Goal: Task Accomplishment & Management: Complete application form

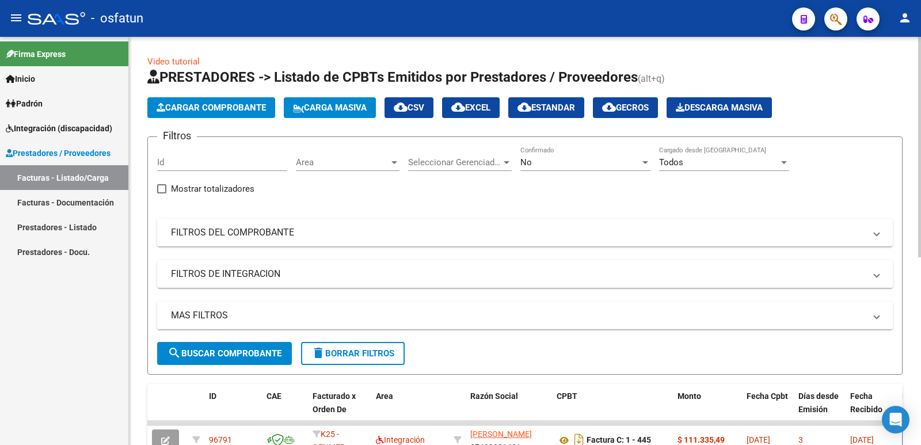
click at [192, 107] on span "Cargar Comprobante" at bounding box center [211, 107] width 109 height 10
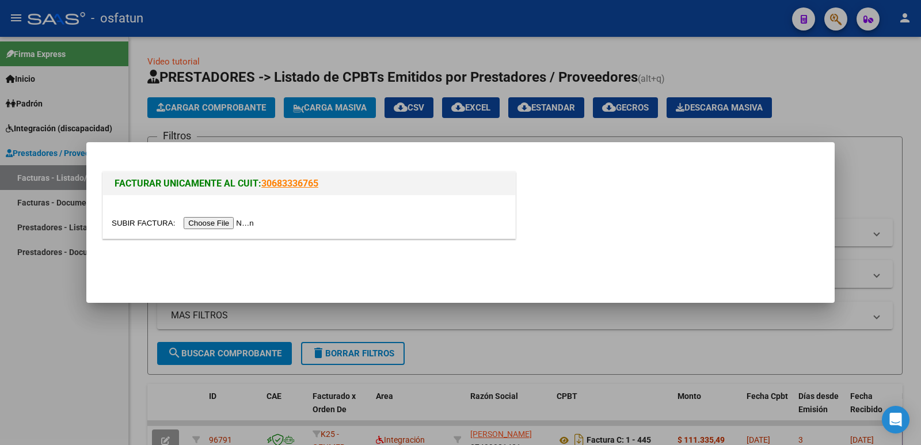
click at [212, 220] on input "file" at bounding box center [185, 223] width 146 height 12
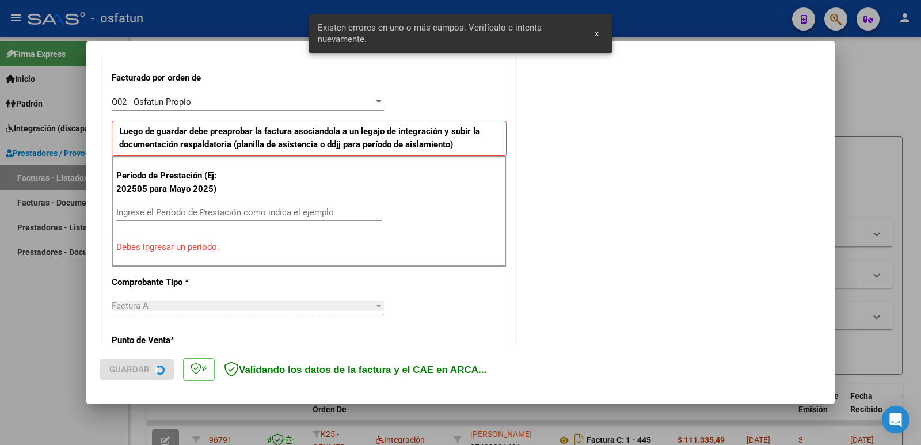
scroll to position [314, 0]
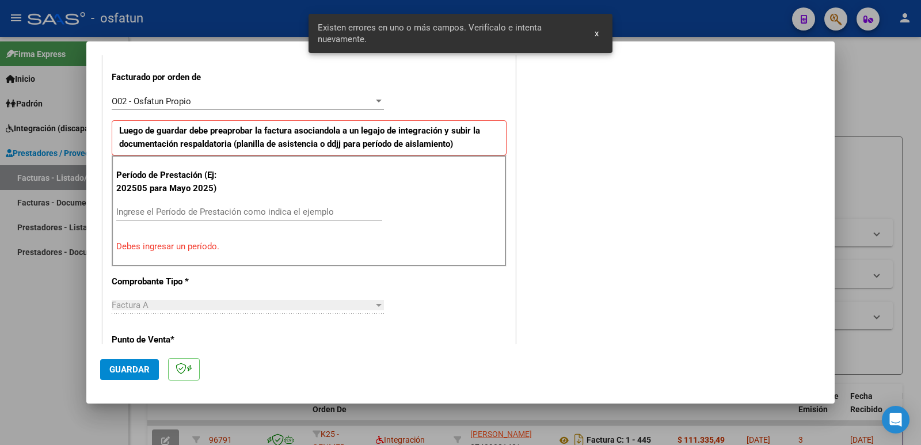
click at [269, 209] on input "Ingrese el Período de Prestación como indica el ejemplo" at bounding box center [249, 212] width 266 height 10
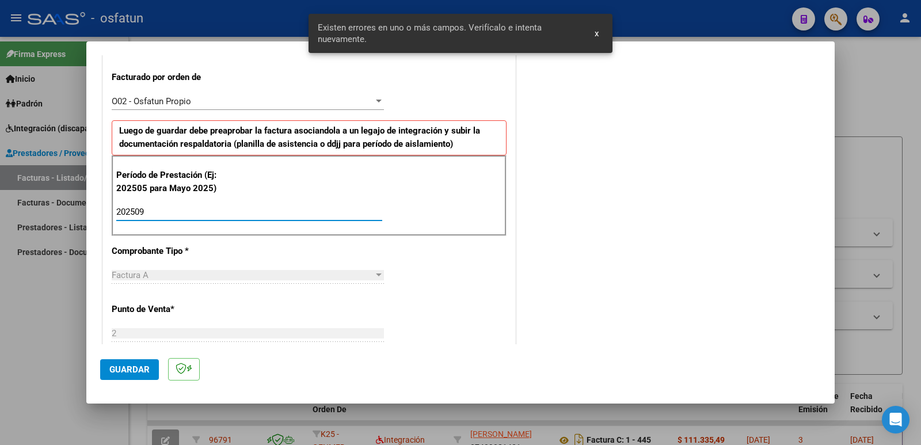
type input "202509"
click at [127, 377] on button "Guardar" at bounding box center [129, 369] width 59 height 21
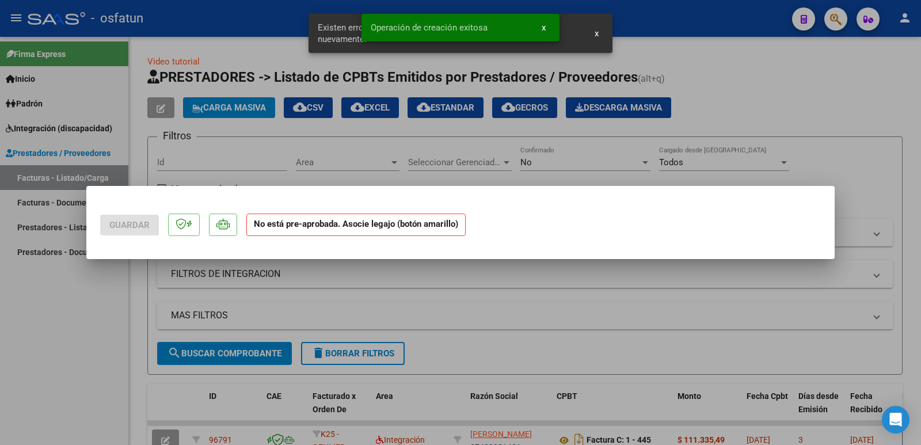
scroll to position [0, 0]
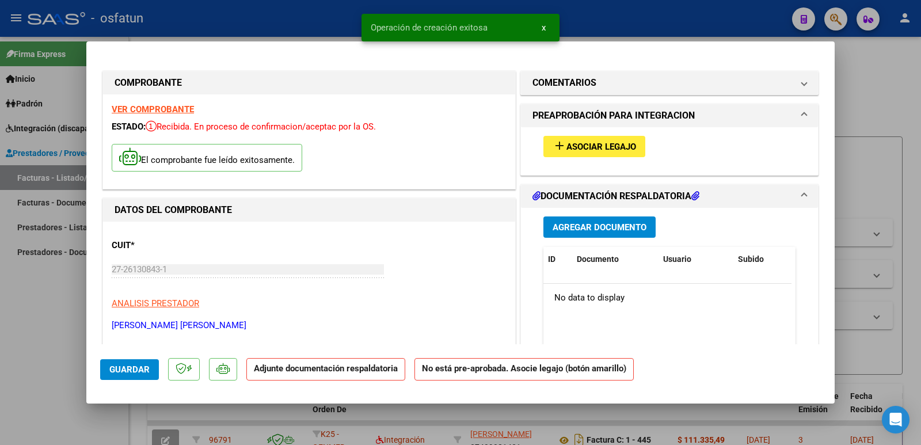
click at [557, 155] on button "add Asociar Legajo" at bounding box center [594, 146] width 102 height 21
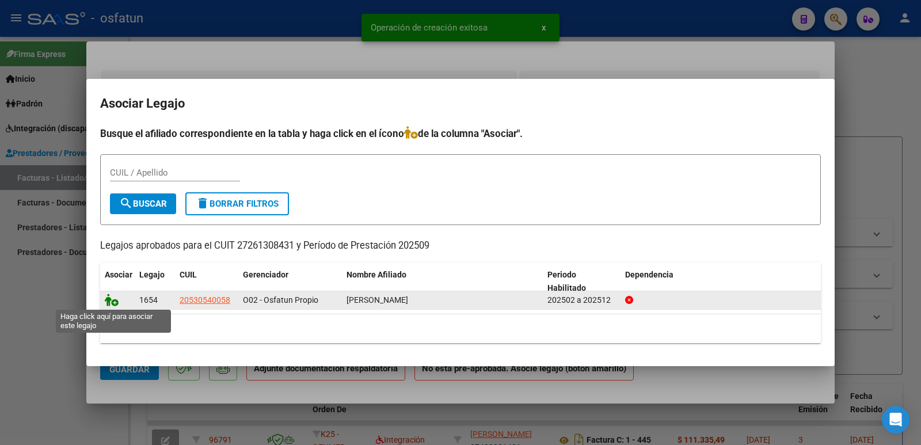
click at [105, 302] on icon at bounding box center [112, 300] width 14 height 13
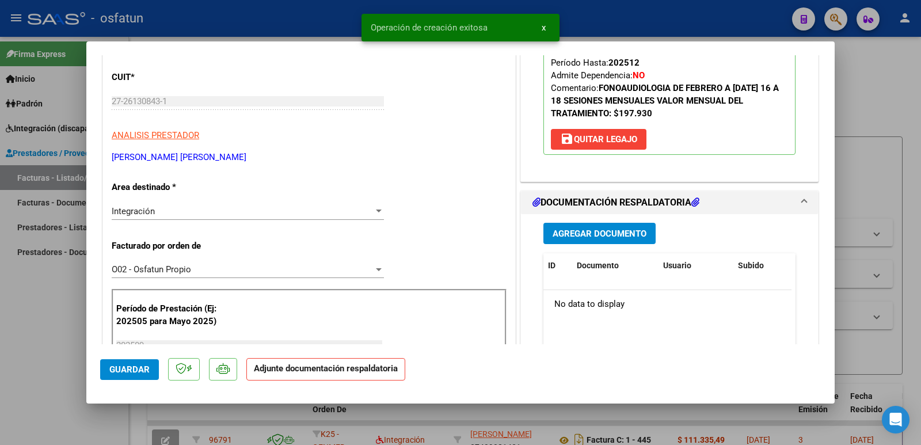
scroll to position [173, 0]
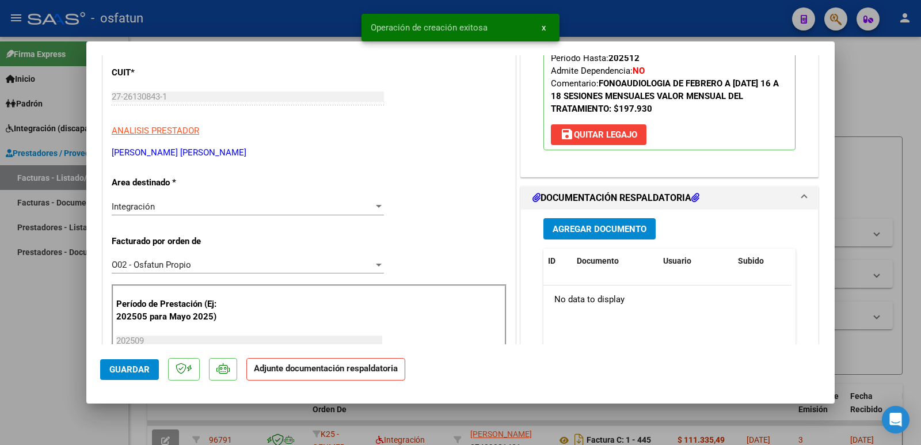
click at [603, 224] on span "Agregar Documento" at bounding box center [600, 229] width 94 height 10
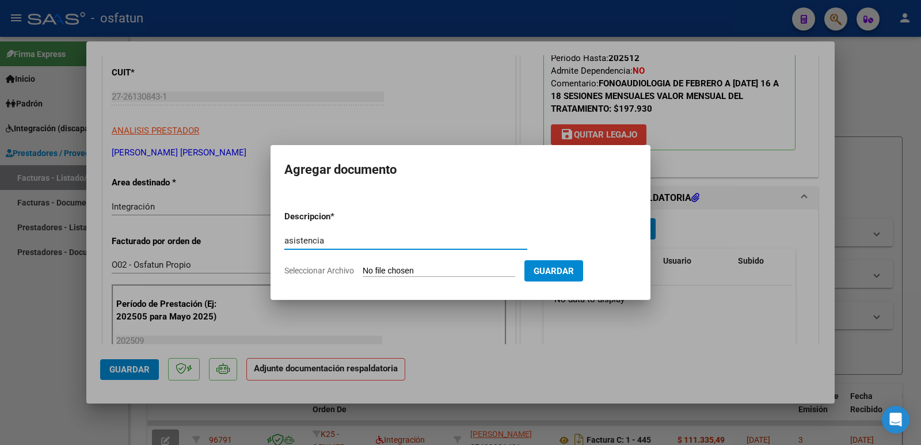
type input "asistencia"
click at [434, 269] on input "Seleccionar Archivo" at bounding box center [439, 271] width 153 height 11
type input "C:\fakepath\[DATE] [PERSON_NAME].pdf"
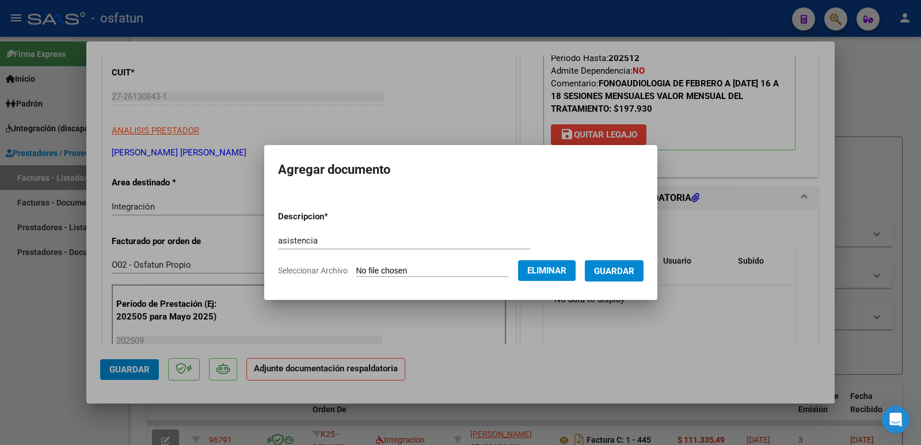
click at [639, 279] on button "Guardar" at bounding box center [614, 270] width 59 height 21
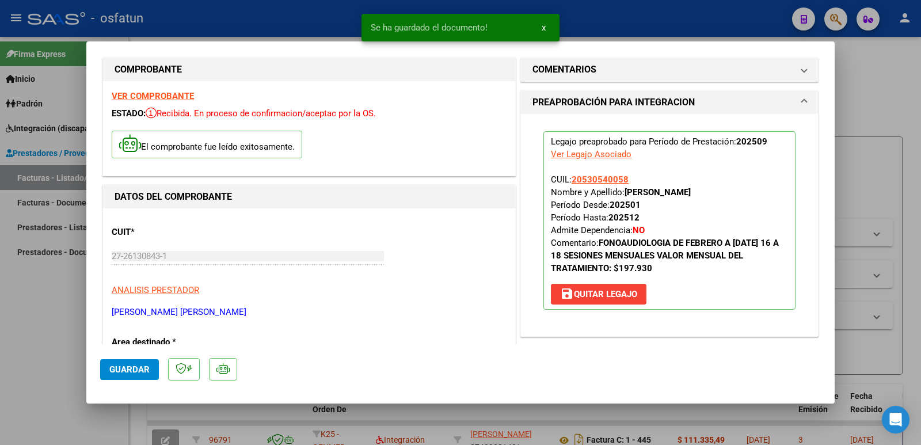
scroll to position [0, 0]
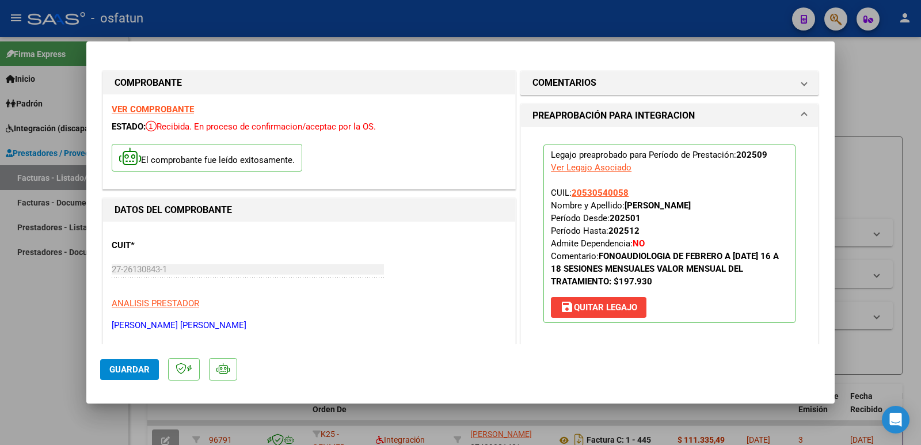
click at [135, 367] on span "Guardar" at bounding box center [129, 369] width 40 height 10
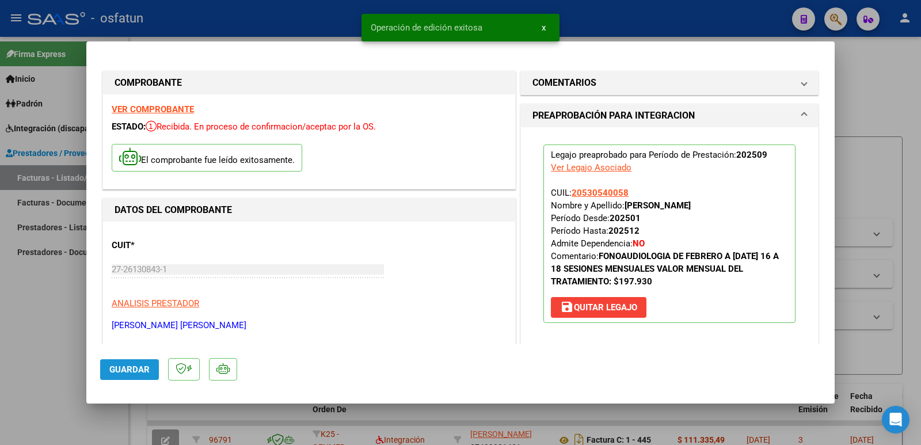
drag, startPoint x: 135, startPoint y: 365, endPoint x: 127, endPoint y: 372, distance: 10.6
click at [134, 367] on span "Guardar" at bounding box center [129, 369] width 40 height 10
click at [125, 374] on span "Guardar" at bounding box center [129, 369] width 40 height 10
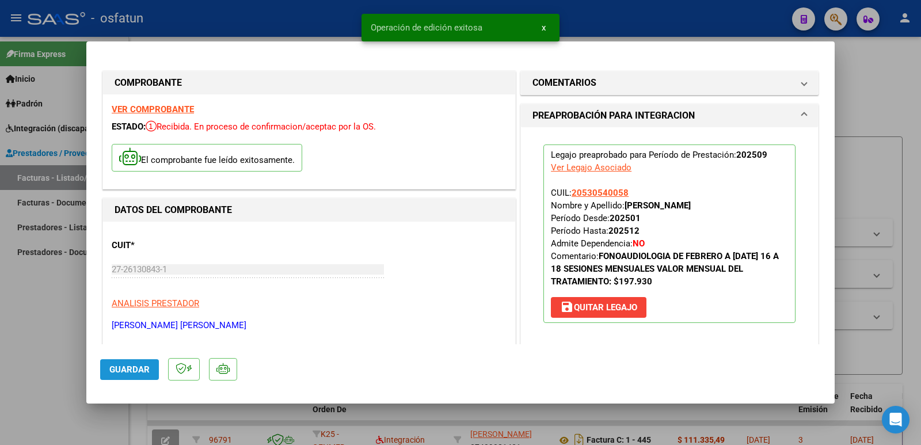
click at [125, 374] on span "Guardar" at bounding box center [129, 369] width 40 height 10
click at [57, 325] on div at bounding box center [460, 222] width 921 height 445
type input "$ 0,00"
